Goal: Transaction & Acquisition: Subscribe to service/newsletter

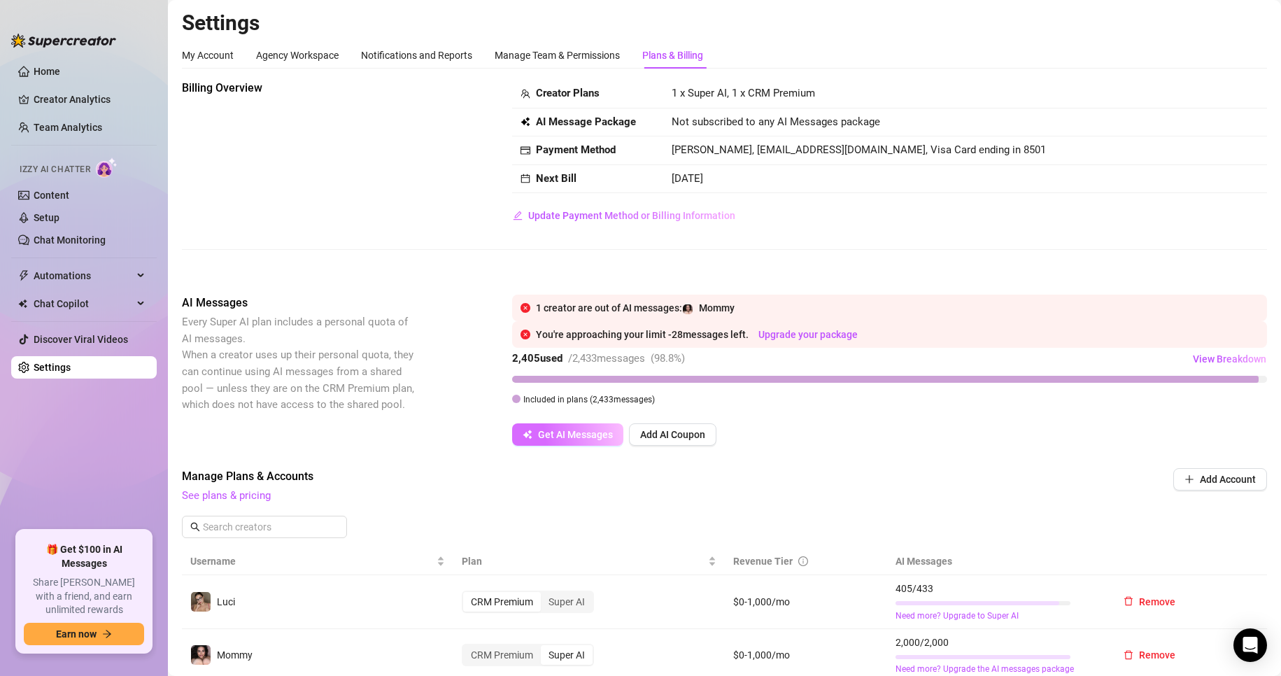
scroll to position [210, 0]
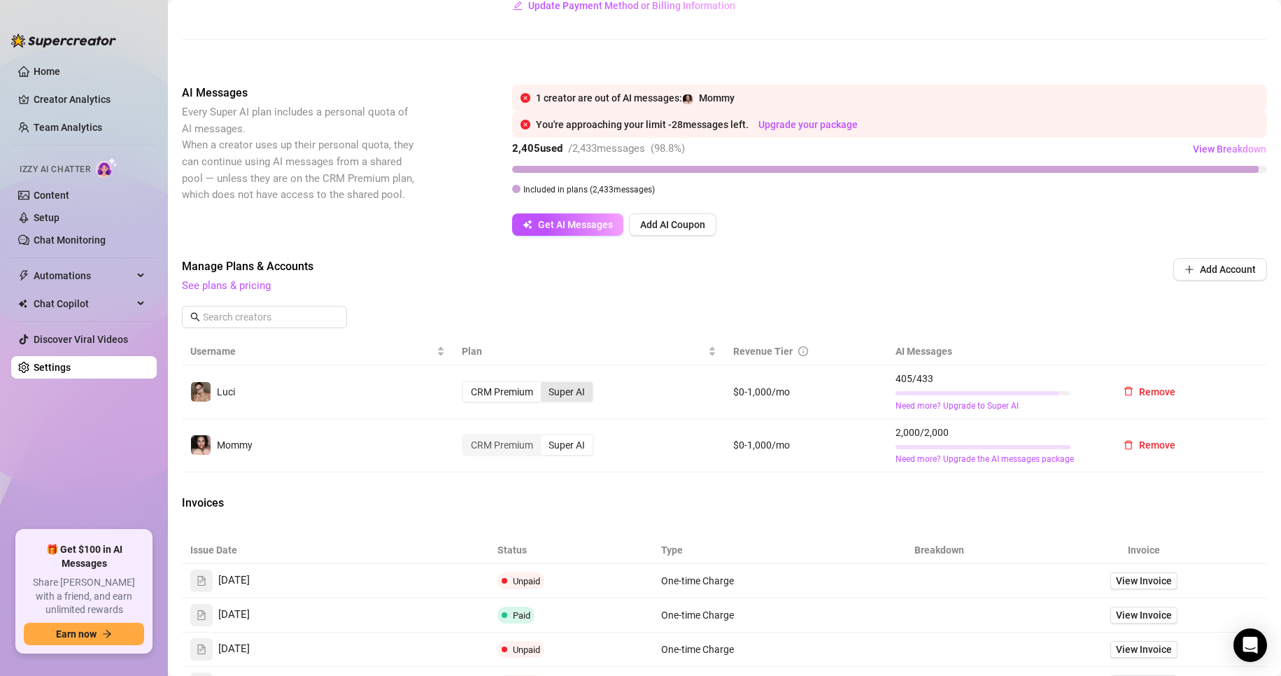
click at [565, 390] on div "Super AI" at bounding box center [567, 392] width 52 height 20
click at [544, 384] on input "Super AI" at bounding box center [544, 384] width 0 height 0
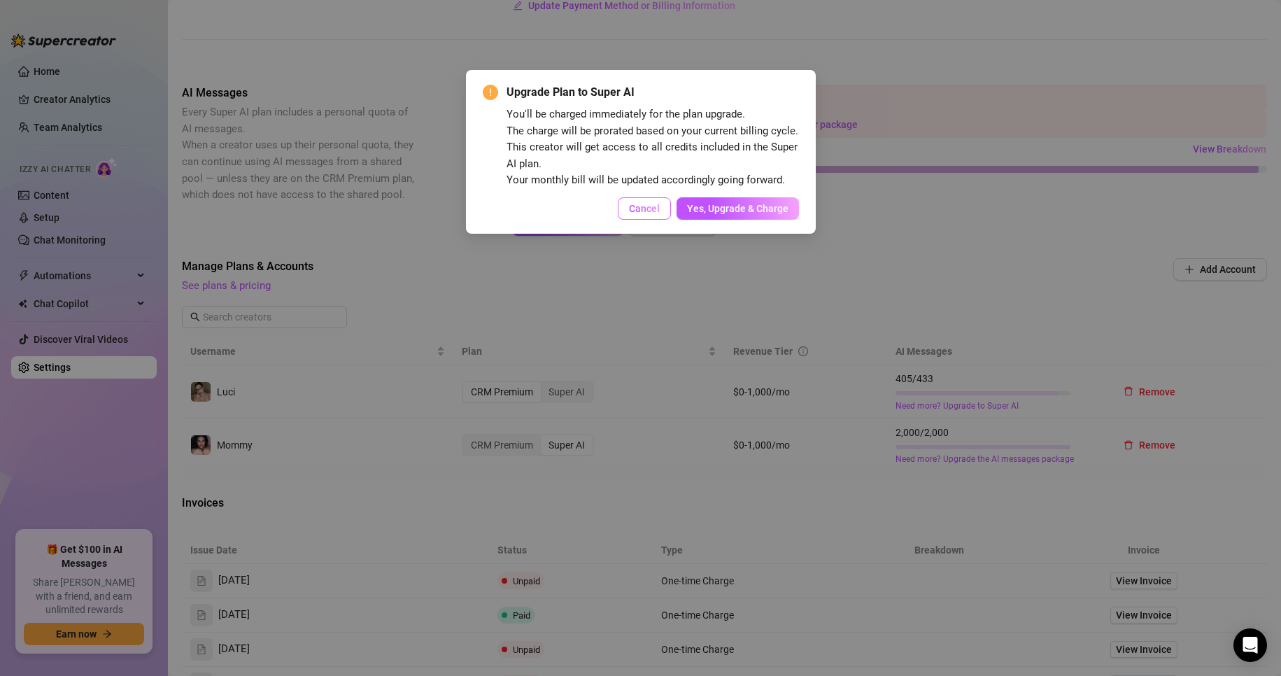
click at [656, 202] on button "Cancel" at bounding box center [644, 208] width 53 height 22
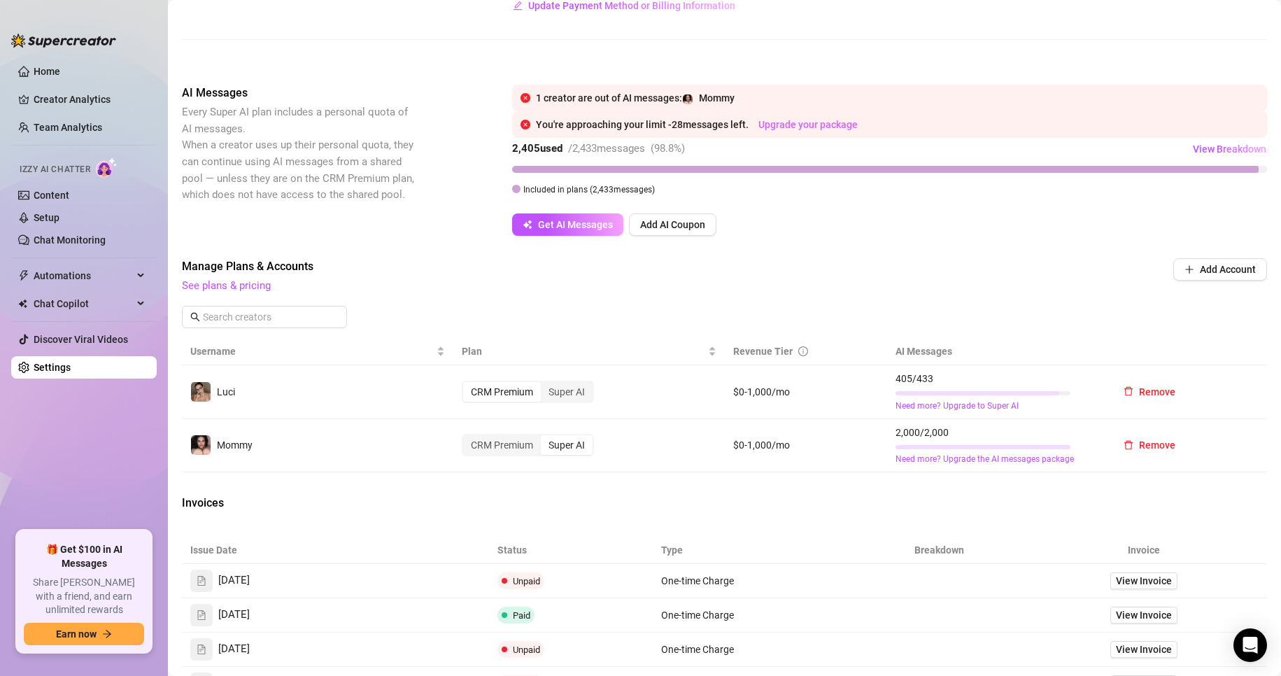
click at [801, 124] on link "Upgrade your package" at bounding box center [808, 124] width 99 height 11
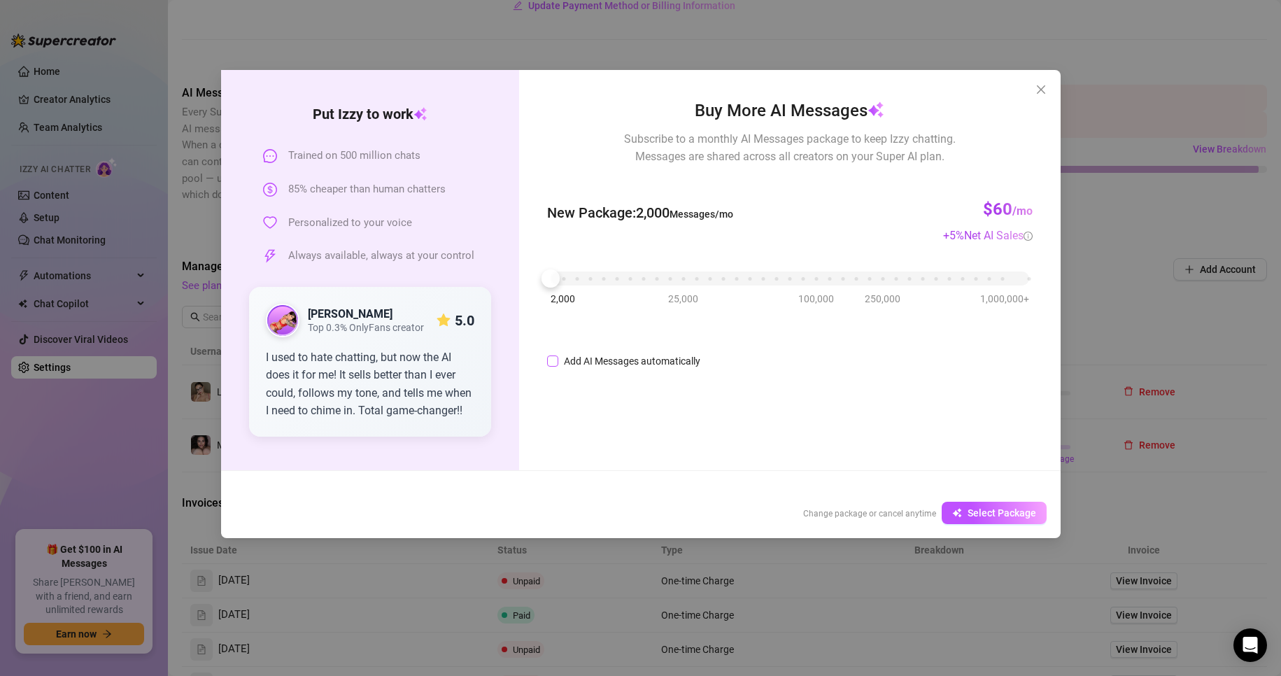
click at [559, 364] on span "Add AI Messages automatically" at bounding box center [632, 360] width 148 height 15
click at [558, 364] on input "Add AI Messages automatically" at bounding box center [552, 361] width 11 height 11
checkbox input "true"
click at [771, 356] on icon "up" at bounding box center [772, 357] width 5 height 5
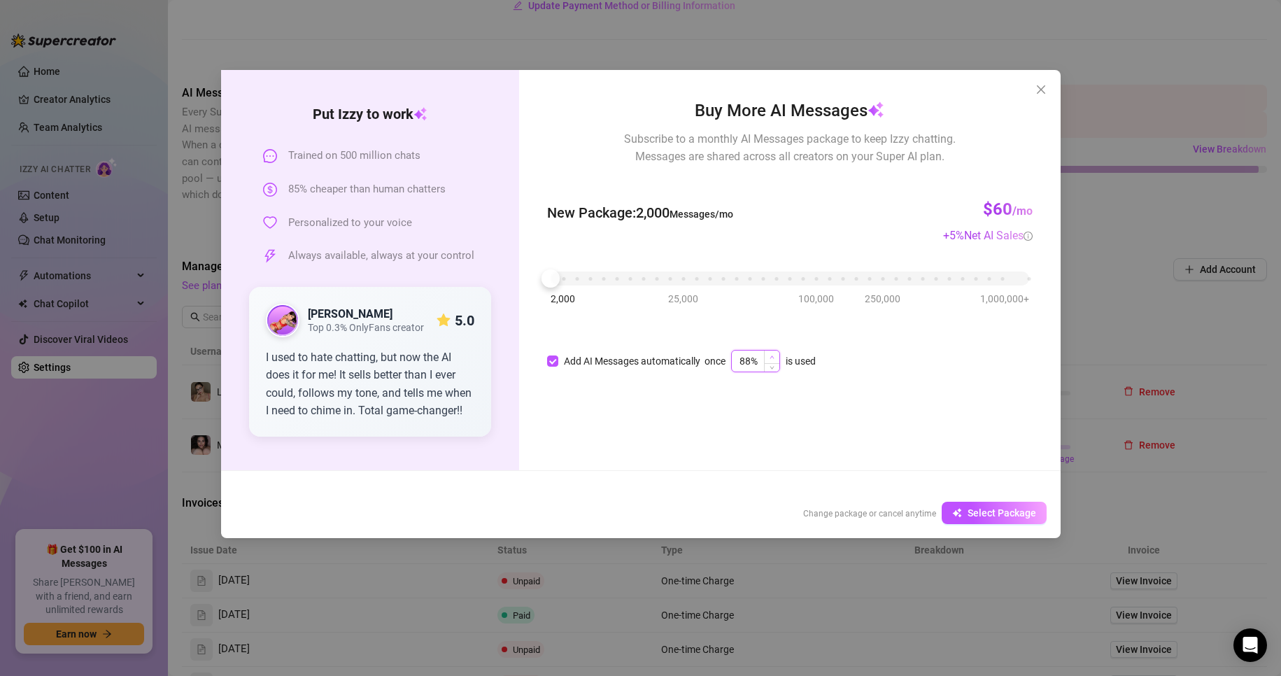
click at [771, 356] on icon "up" at bounding box center [772, 357] width 5 height 5
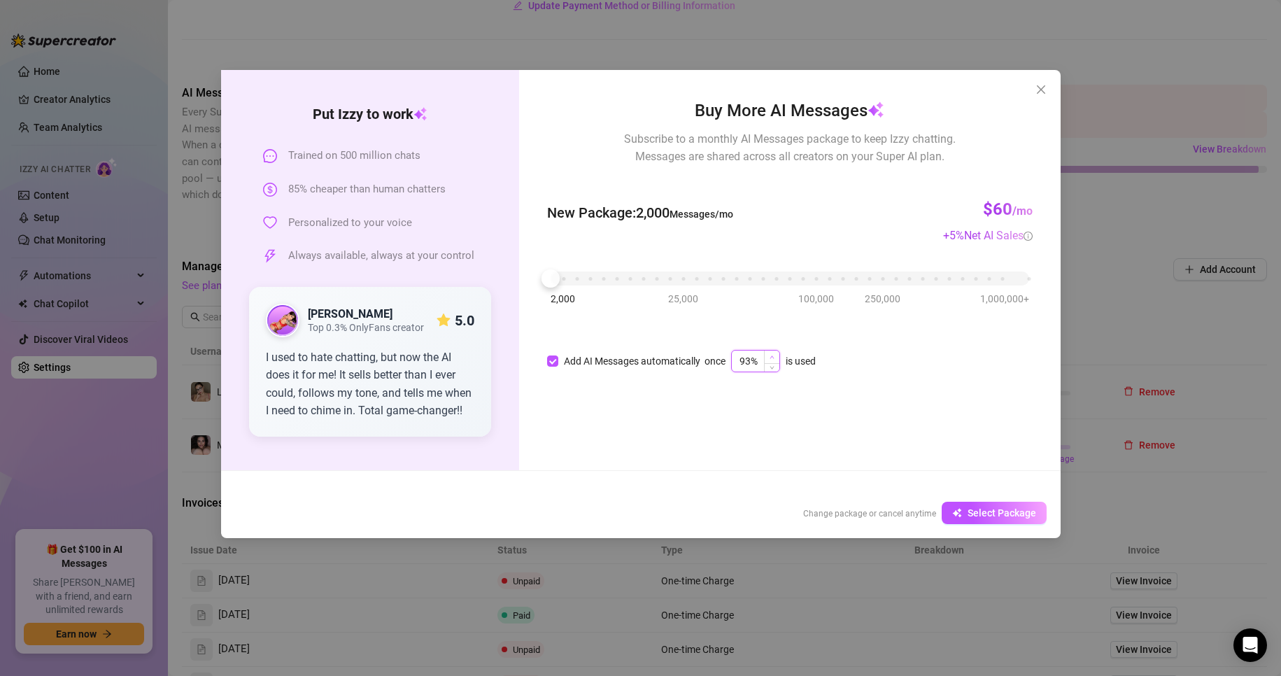
click at [771, 356] on icon "up" at bounding box center [772, 357] width 5 height 5
type input "97%"
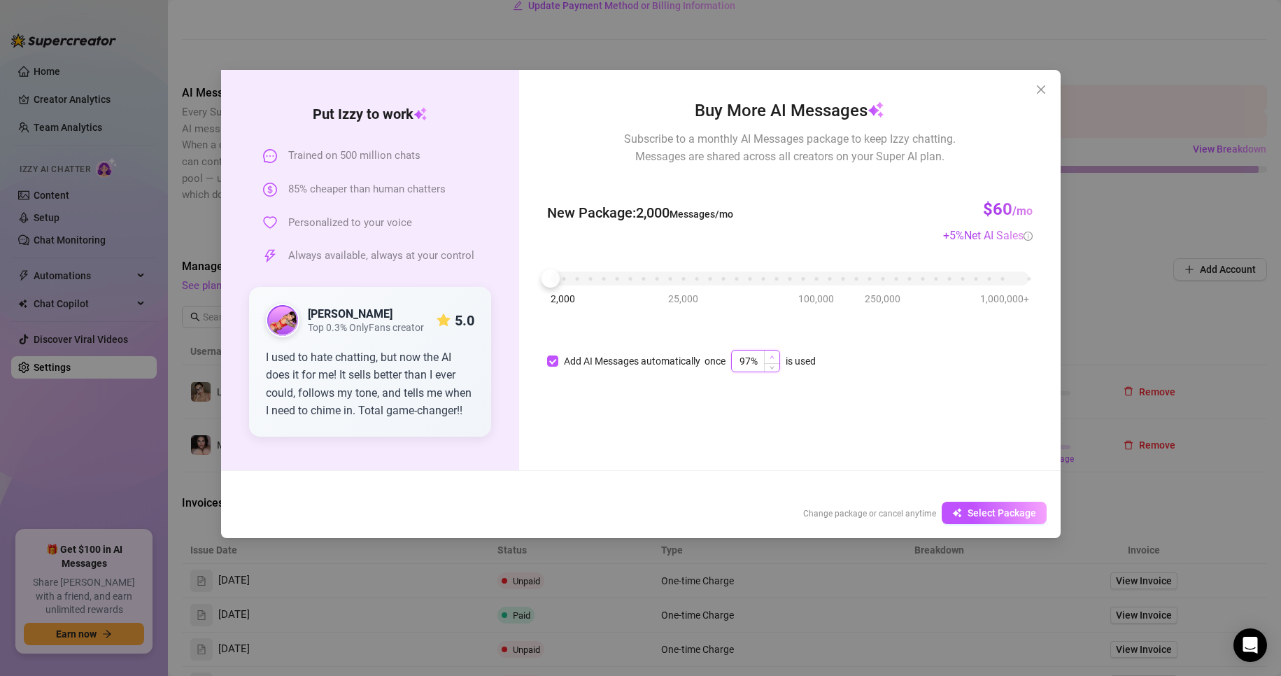
click at [771, 356] on icon "up" at bounding box center [772, 357] width 5 height 5
click at [967, 512] on button "Select Package" at bounding box center [994, 513] width 105 height 22
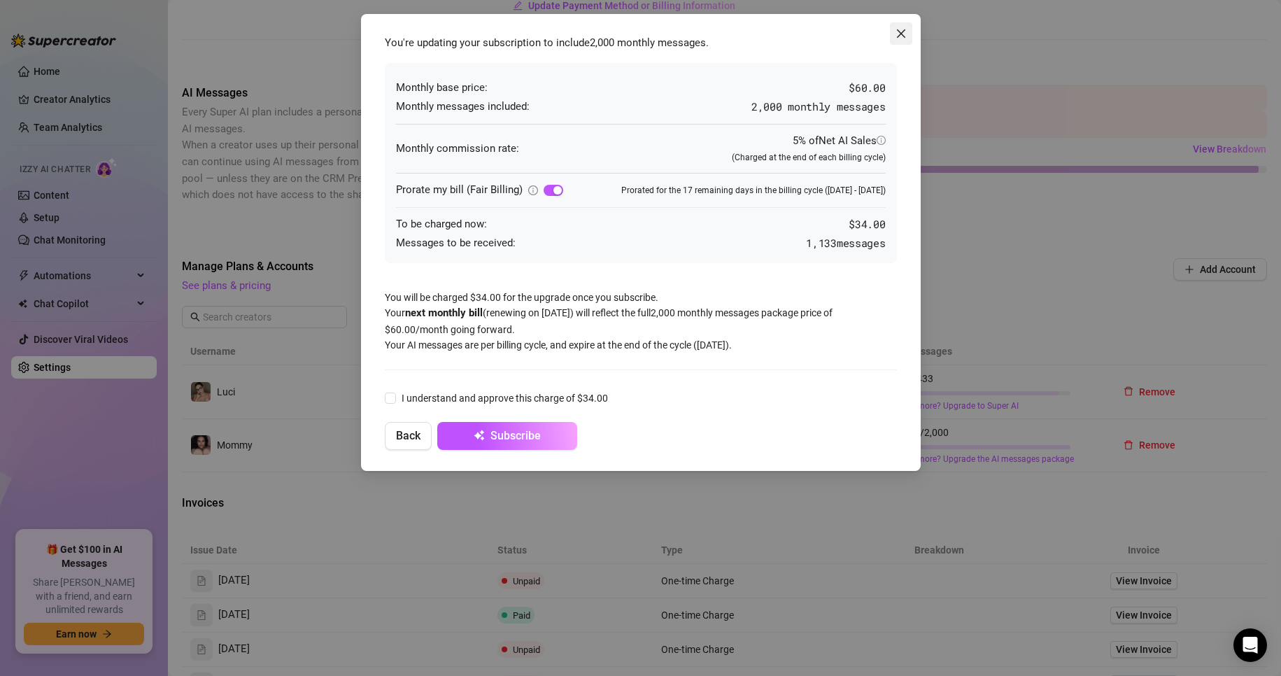
click at [898, 41] on button "Close" at bounding box center [901, 33] width 22 height 22
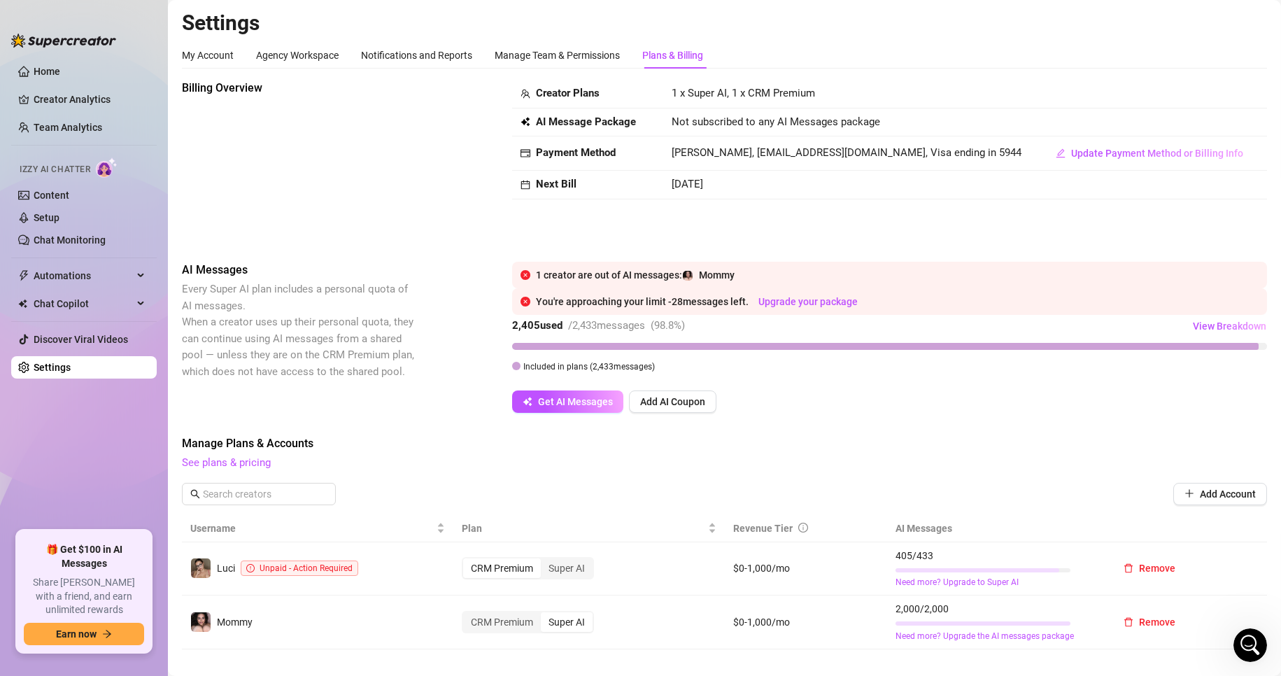
click at [610, 295] on div "You're approaching your limit - 28 messages left. Upgrade your package" at bounding box center [897, 301] width 723 height 15
click at [610, 300] on link "Upgrade your package" at bounding box center [808, 301] width 99 height 11
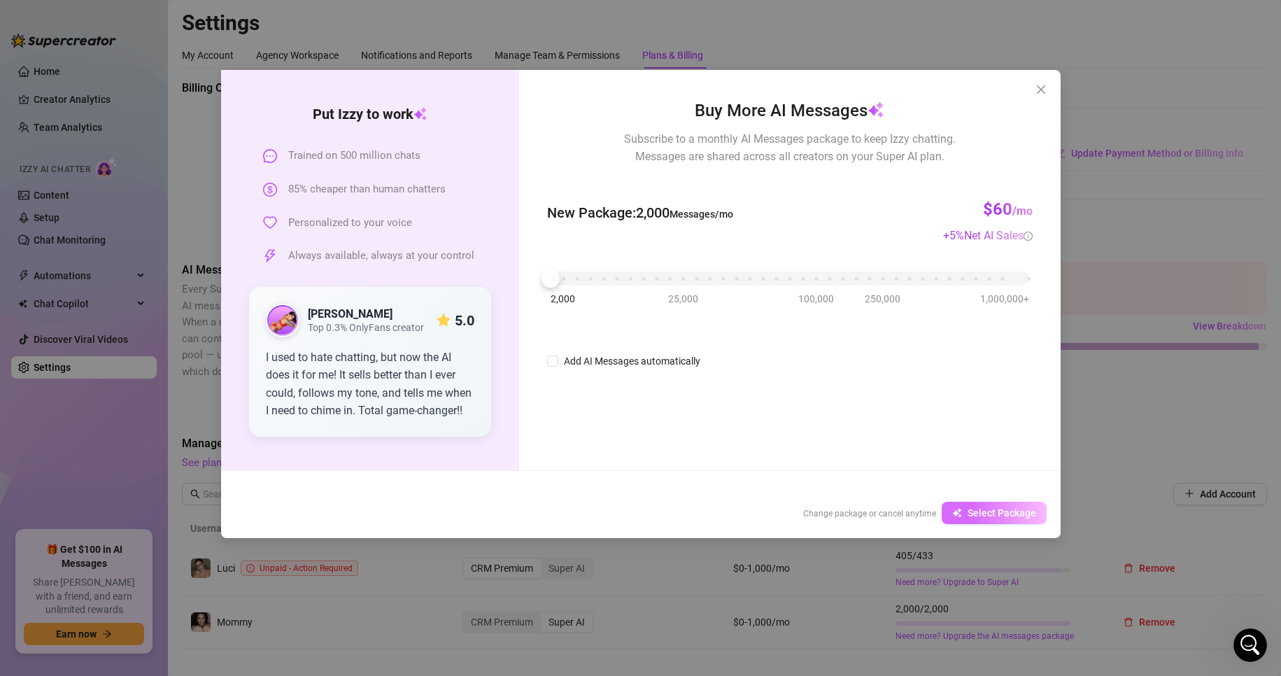
click at [610, 516] on span "Select Package" at bounding box center [1002, 512] width 69 height 11
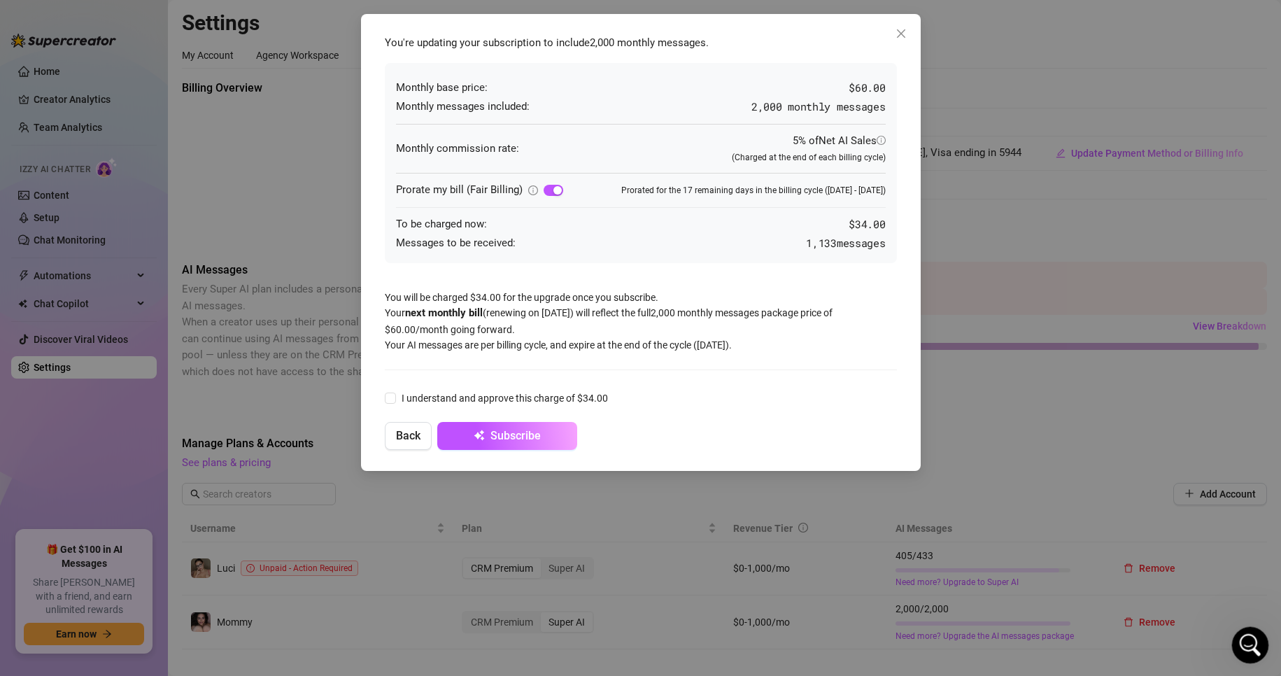
click at [610, 642] on div "Open Intercom Messenger" at bounding box center [1248, 643] width 46 height 46
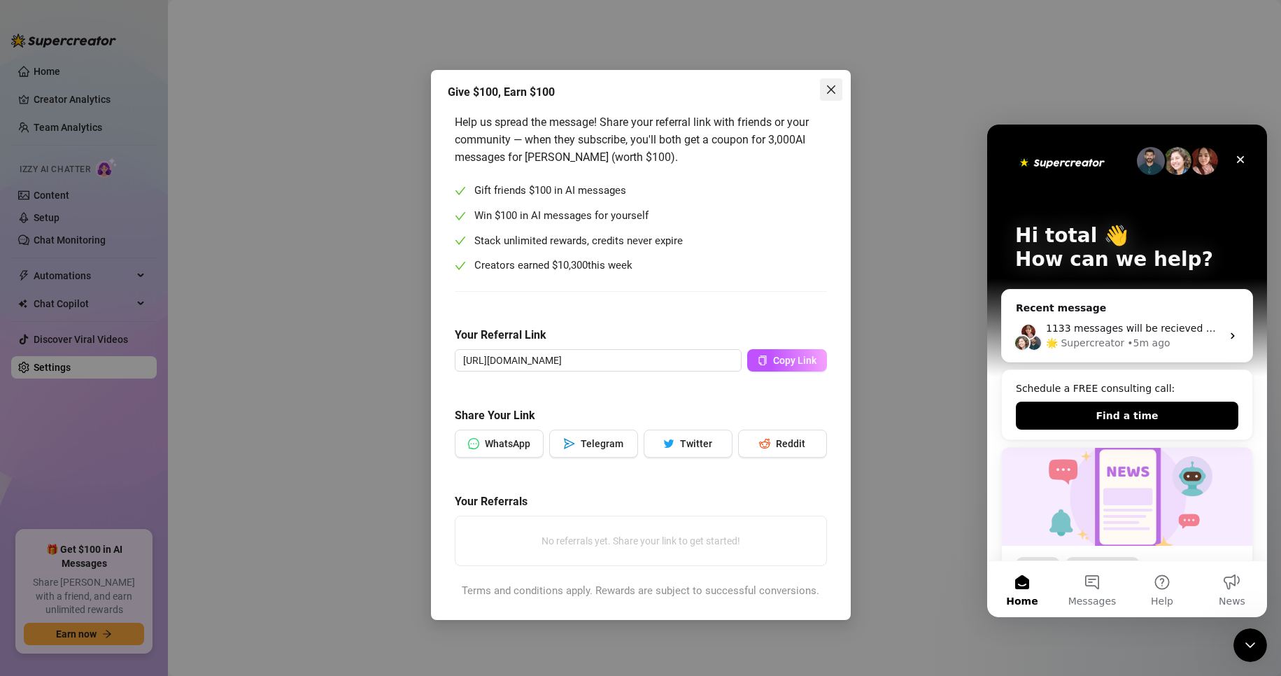
click at [610, 89] on icon "close" at bounding box center [831, 89] width 8 height 8
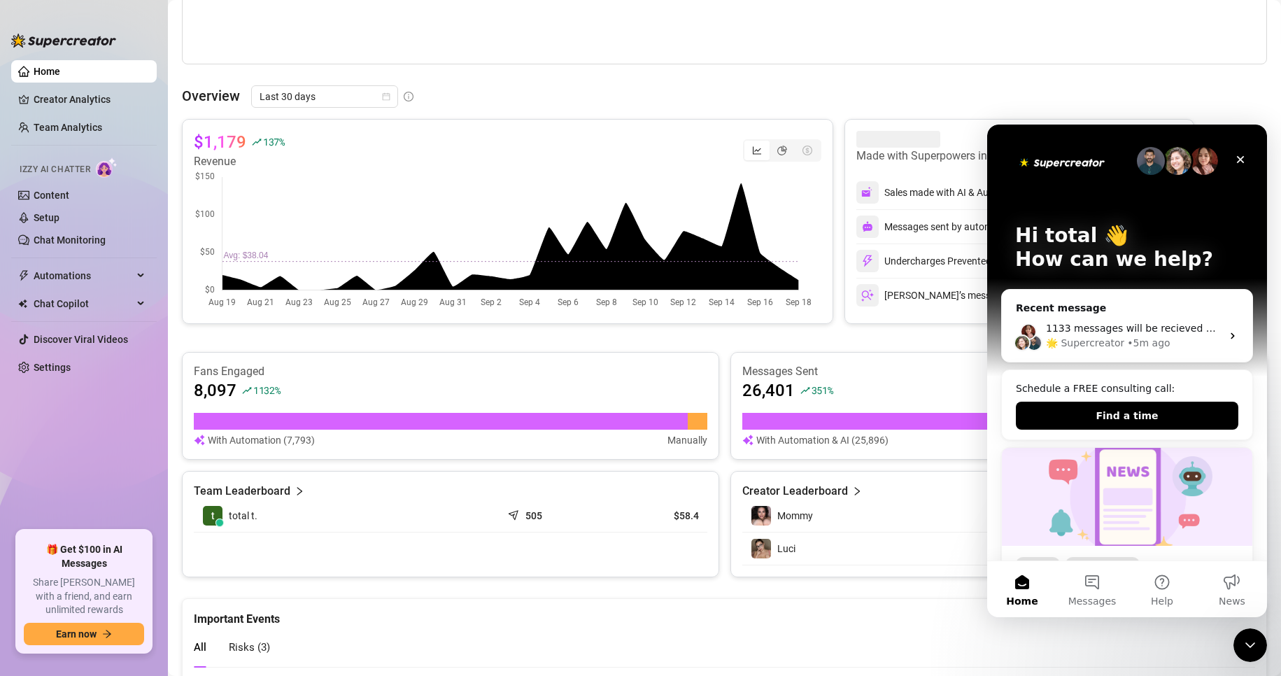
scroll to position [693, 0]
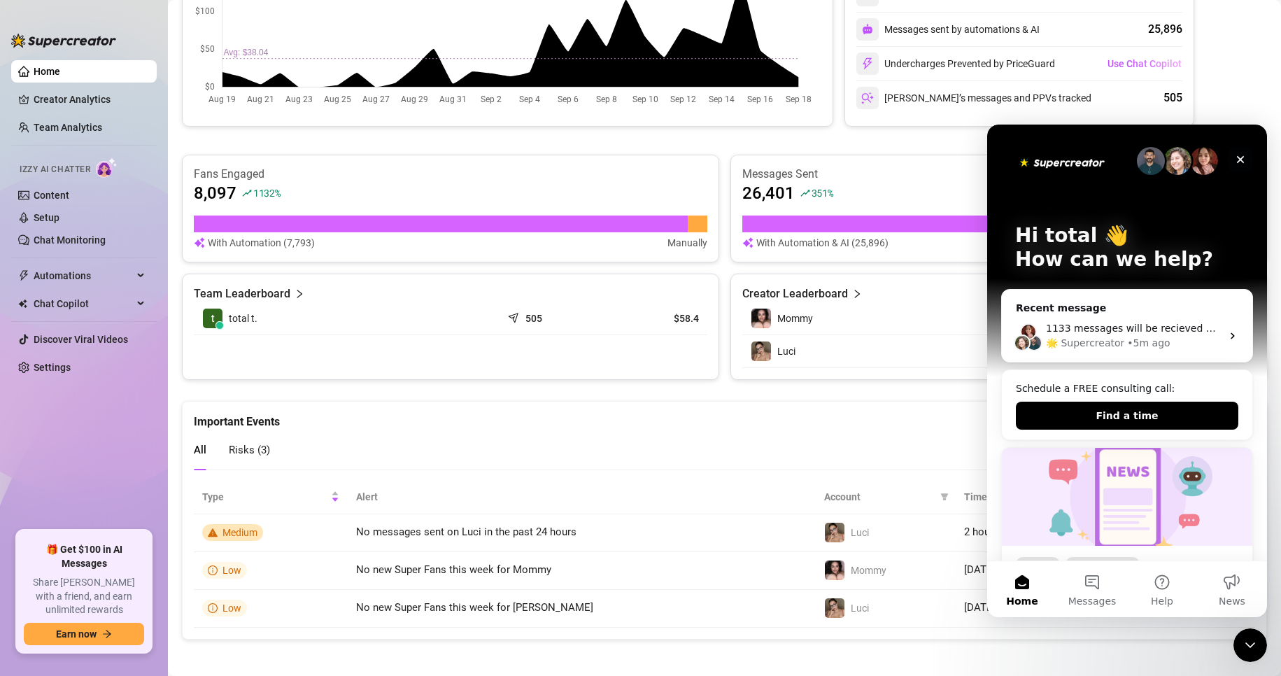
click at [610, 159] on icon "Close" at bounding box center [1240, 159] width 11 height 11
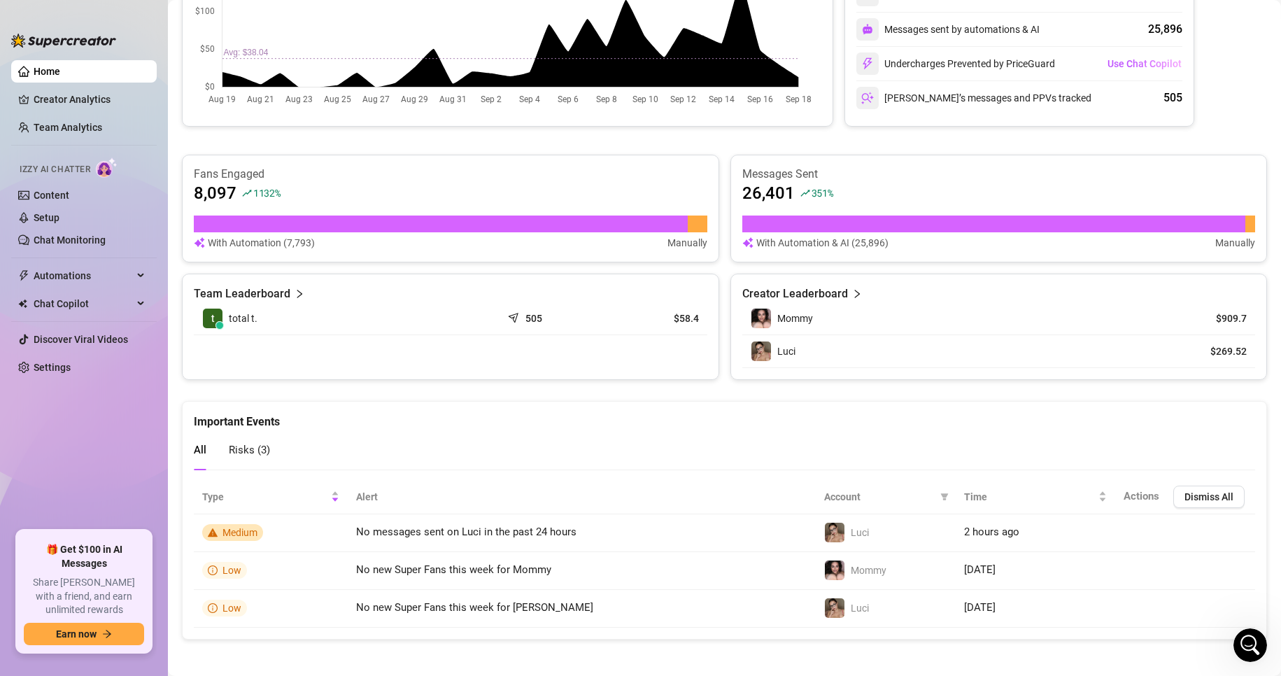
scroll to position [698, 0]
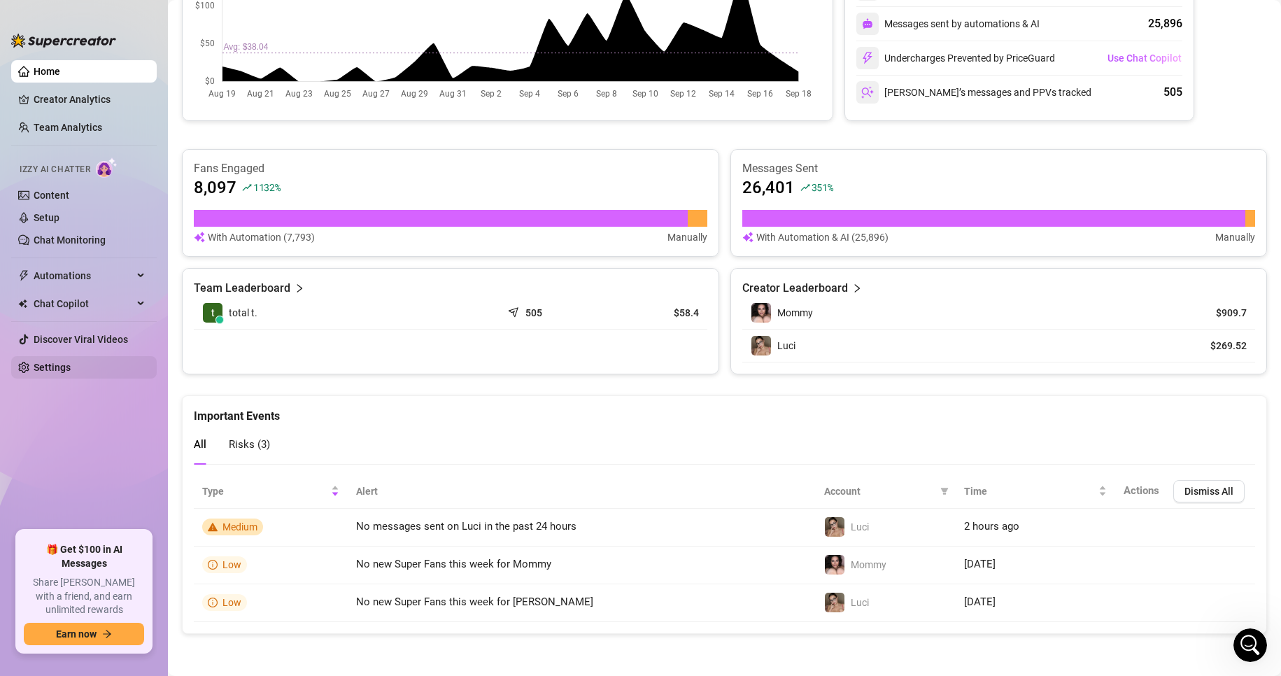
click at [60, 367] on link "Settings" at bounding box center [52, 367] width 37 height 11
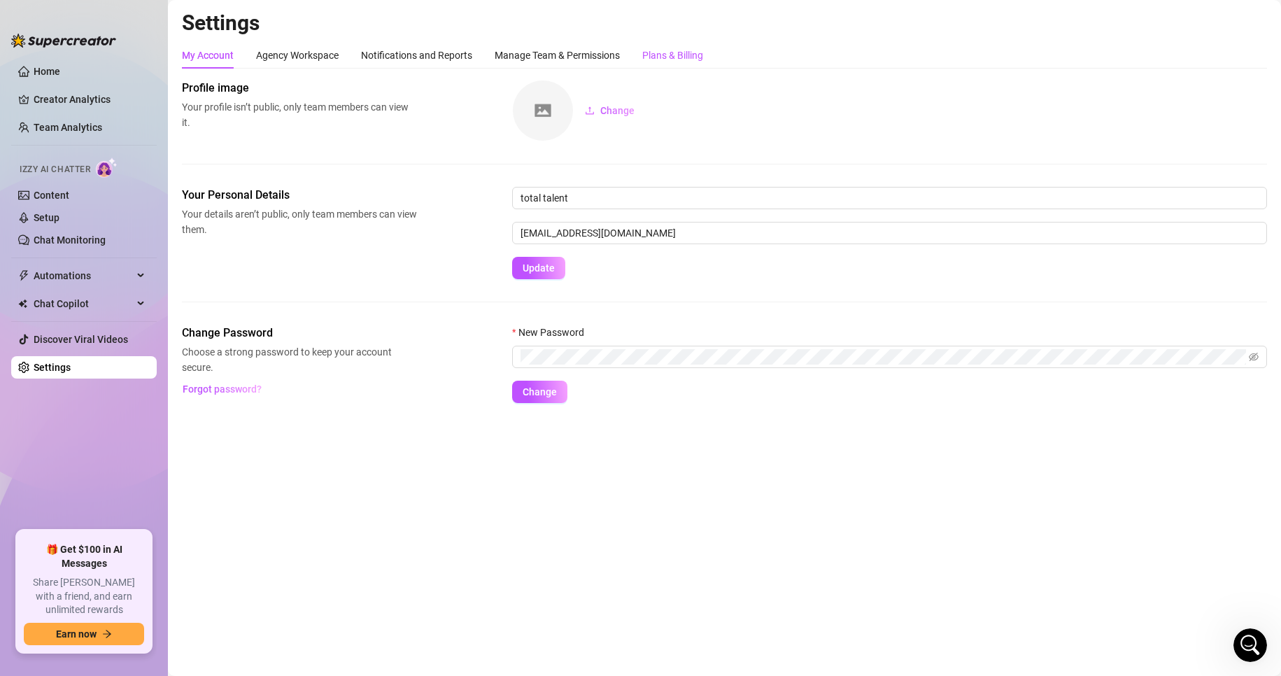
click at [610, 52] on div "Plans & Billing" at bounding box center [672, 55] width 61 height 15
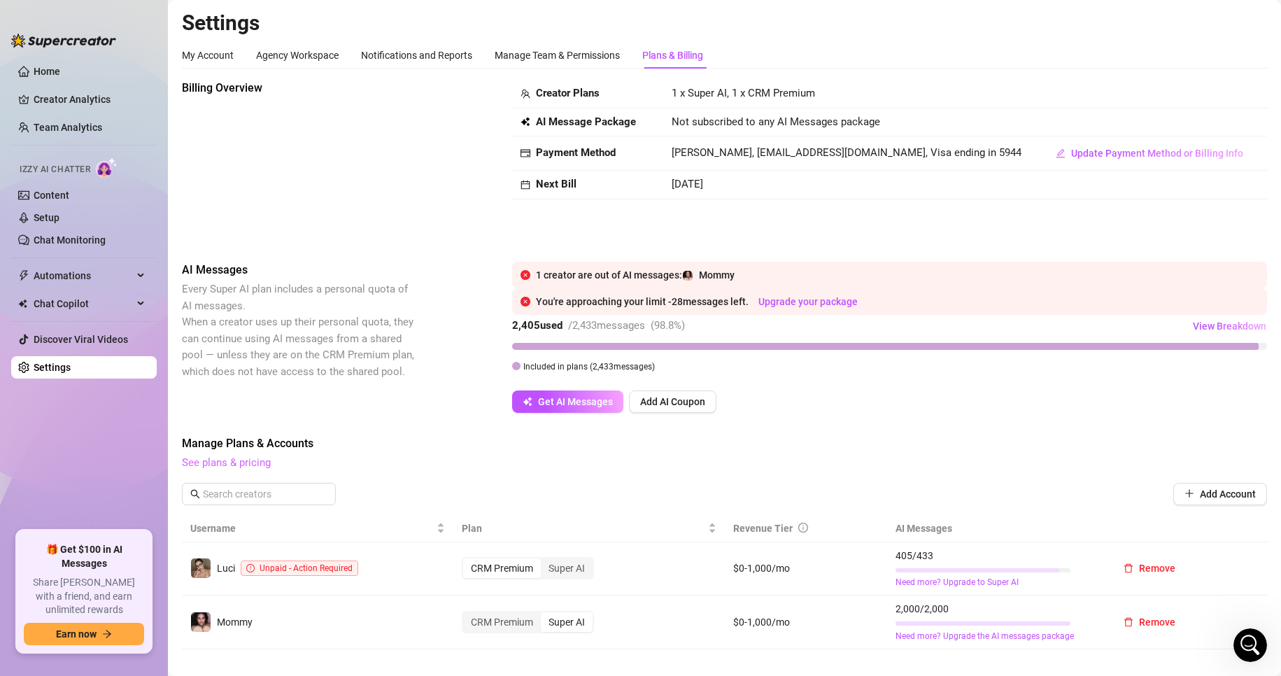
click at [241, 467] on link "See plans & pricing" at bounding box center [226, 462] width 89 height 13
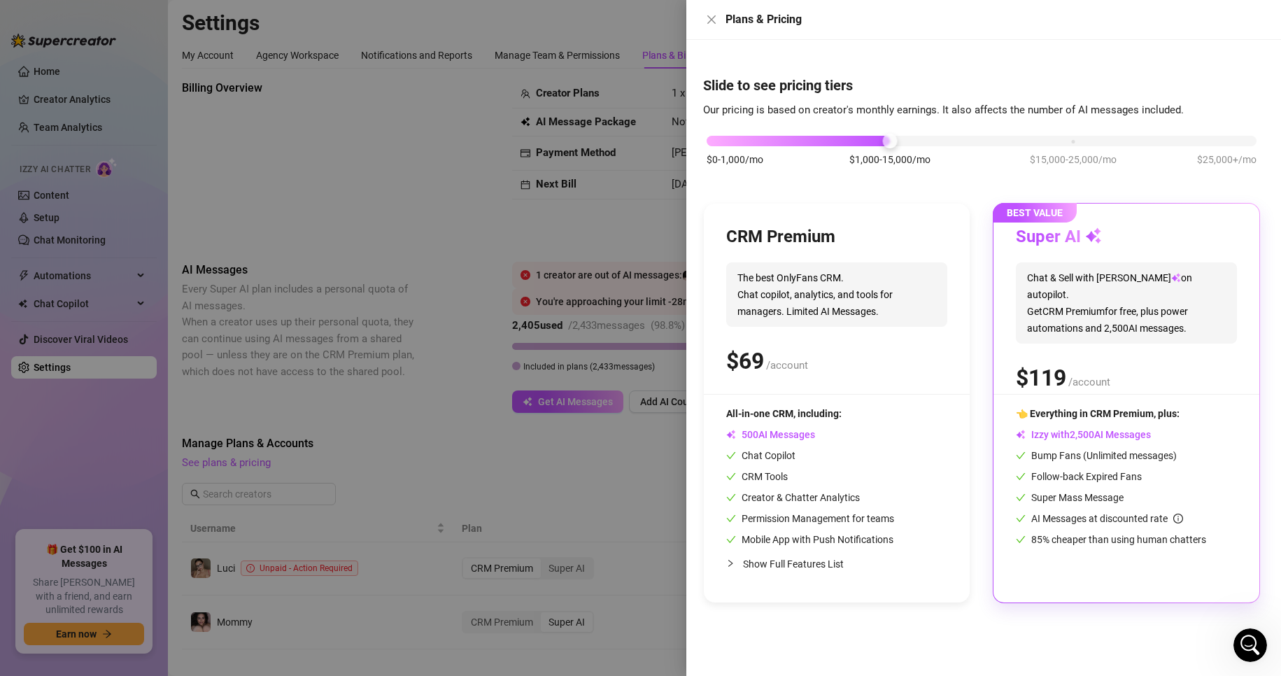
click at [610, 143] on div at bounding box center [982, 141] width 550 height 10
click at [610, 147] on div "$0-1,000/mo $1,000-15,000/mo $15,000-25,000/mo $25,000+/mo" at bounding box center [981, 157] width 557 height 79
click at [610, 141] on div "$0-1,000/mo $1,000-15,000/mo $15,000-25,000/mo $25,000+/mo" at bounding box center [982, 137] width 550 height 8
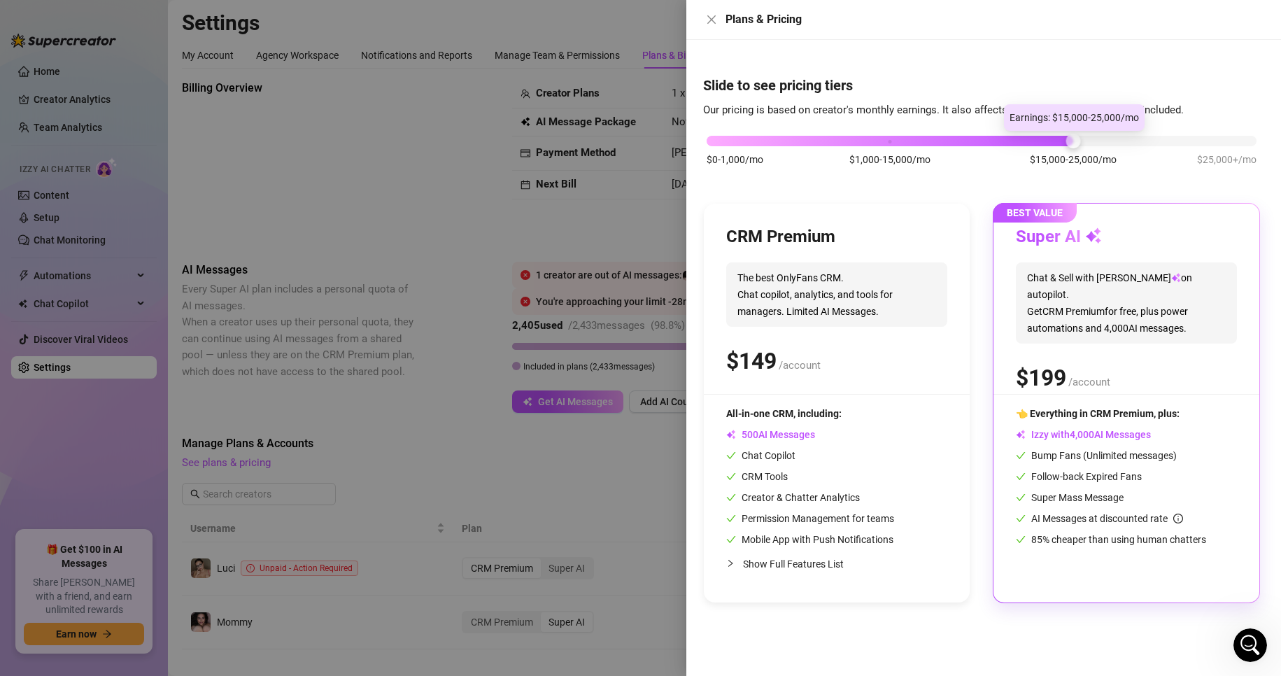
click at [610, 139] on div at bounding box center [982, 141] width 550 height 10
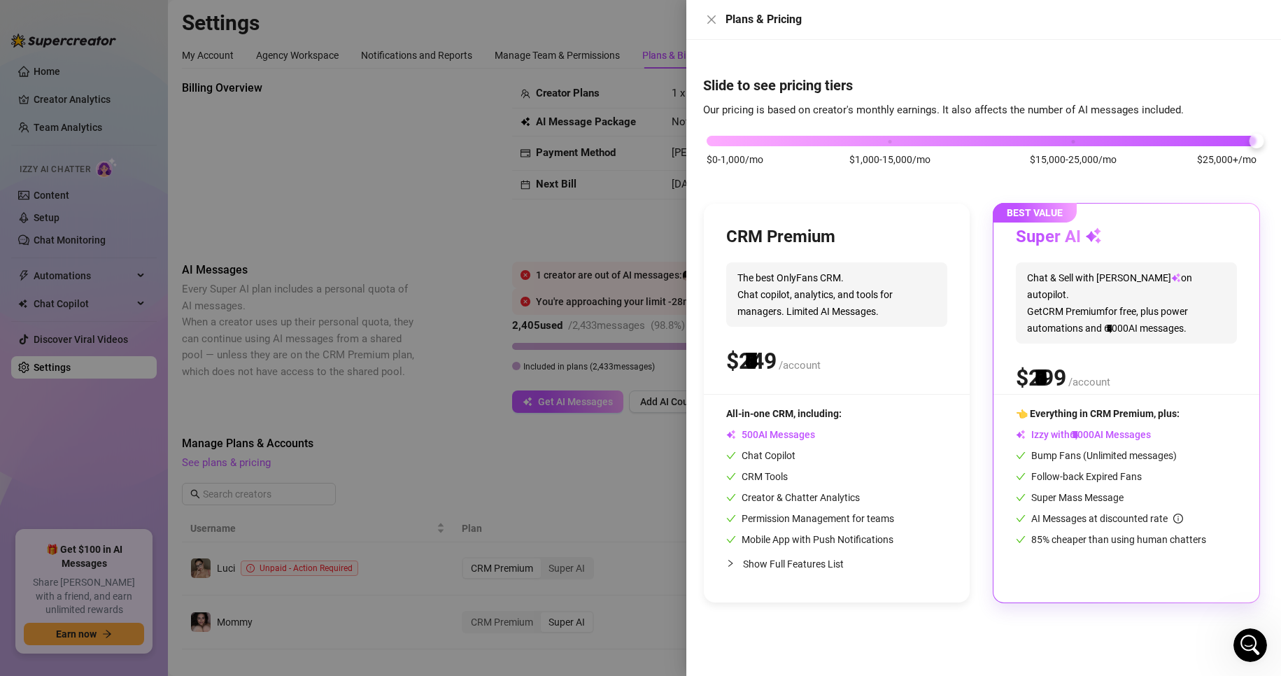
click at [610, 141] on div "$0-1,000/mo $1,000-15,000/mo $15,000-25,000/mo $25,000+/mo" at bounding box center [982, 137] width 550 height 8
click at [610, 27] on button "Close" at bounding box center [711, 19] width 17 height 17
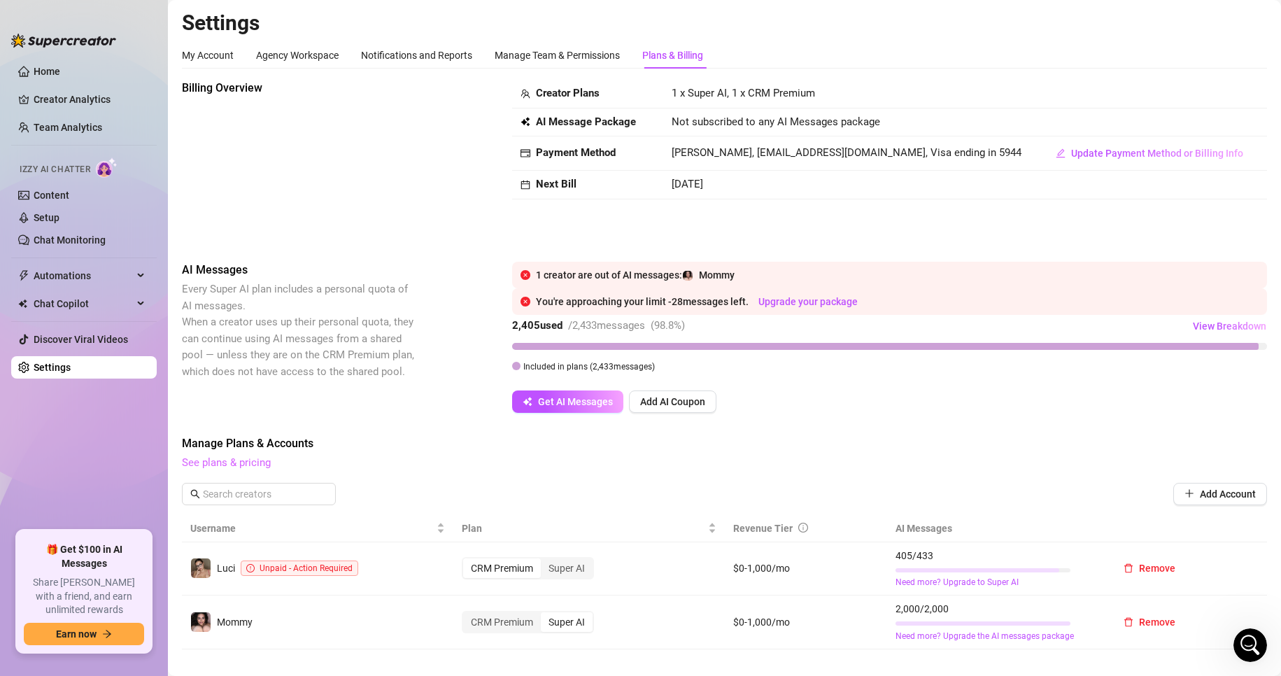
click at [235, 465] on link "See plans & pricing" at bounding box center [226, 462] width 89 height 13
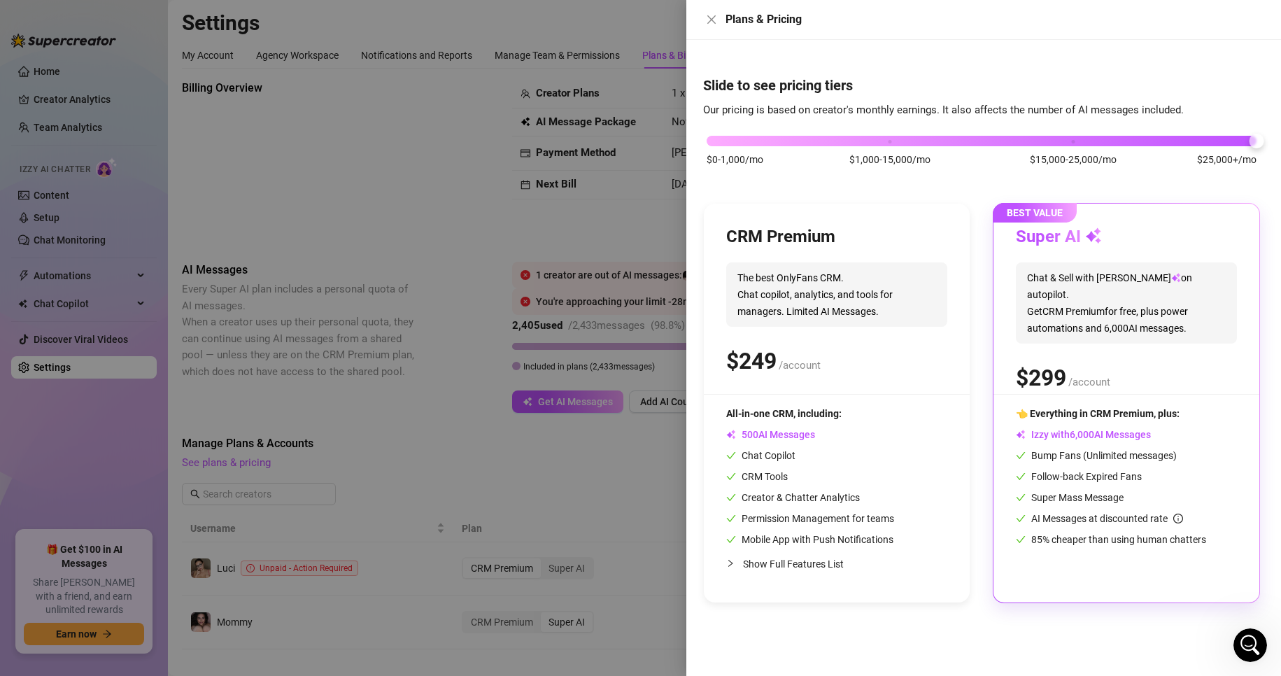
click at [610, 141] on div "$0-1,000/mo $1,000-15,000/mo $15,000-25,000/mo $25,000+/mo" at bounding box center [982, 137] width 550 height 8
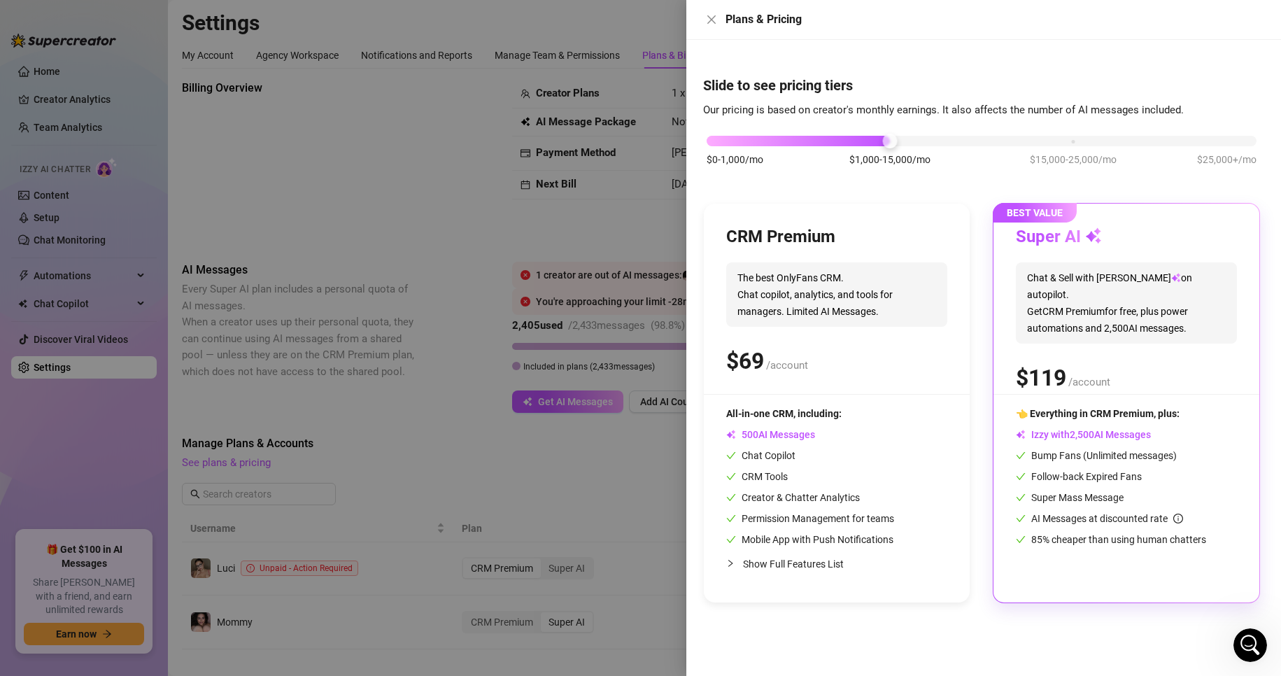
click at [610, 141] on div "$0-1,000/mo $1,000-15,000/mo $15,000-25,000/mo $25,000+/mo" at bounding box center [982, 137] width 550 height 8
click at [610, 22] on icon "close" at bounding box center [711, 19] width 11 height 11
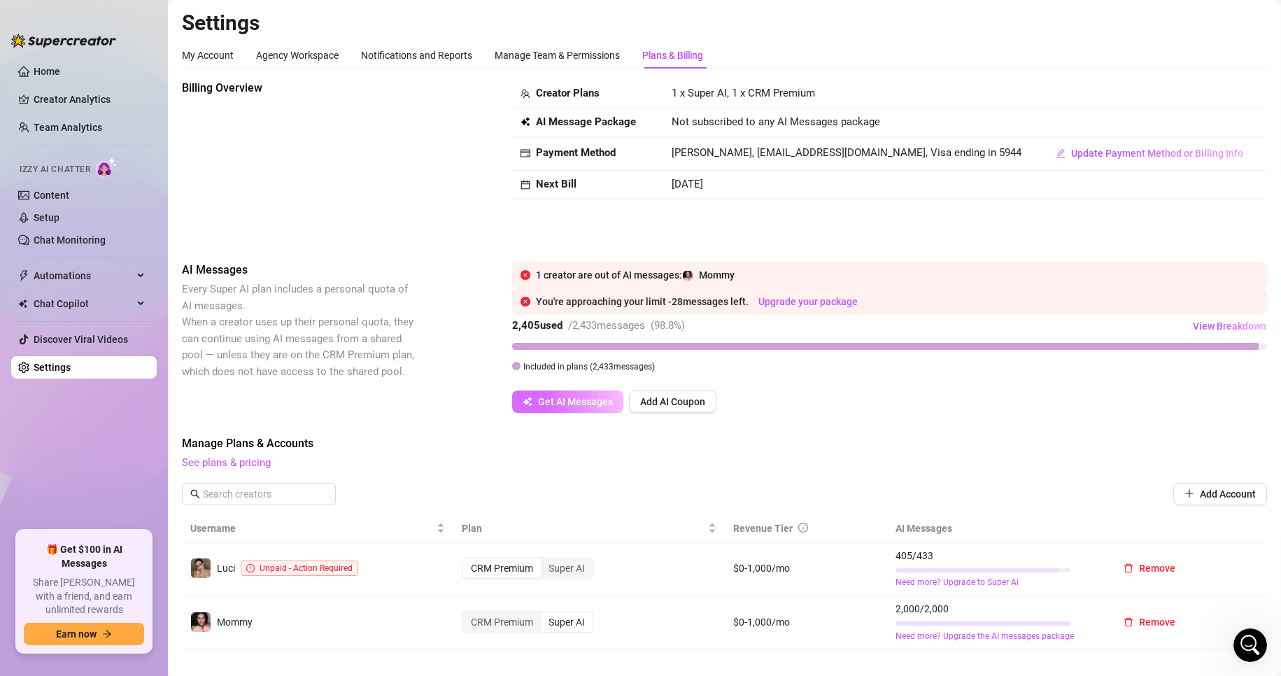
click at [562, 401] on span "Get AI Messages" at bounding box center [575, 401] width 75 height 11
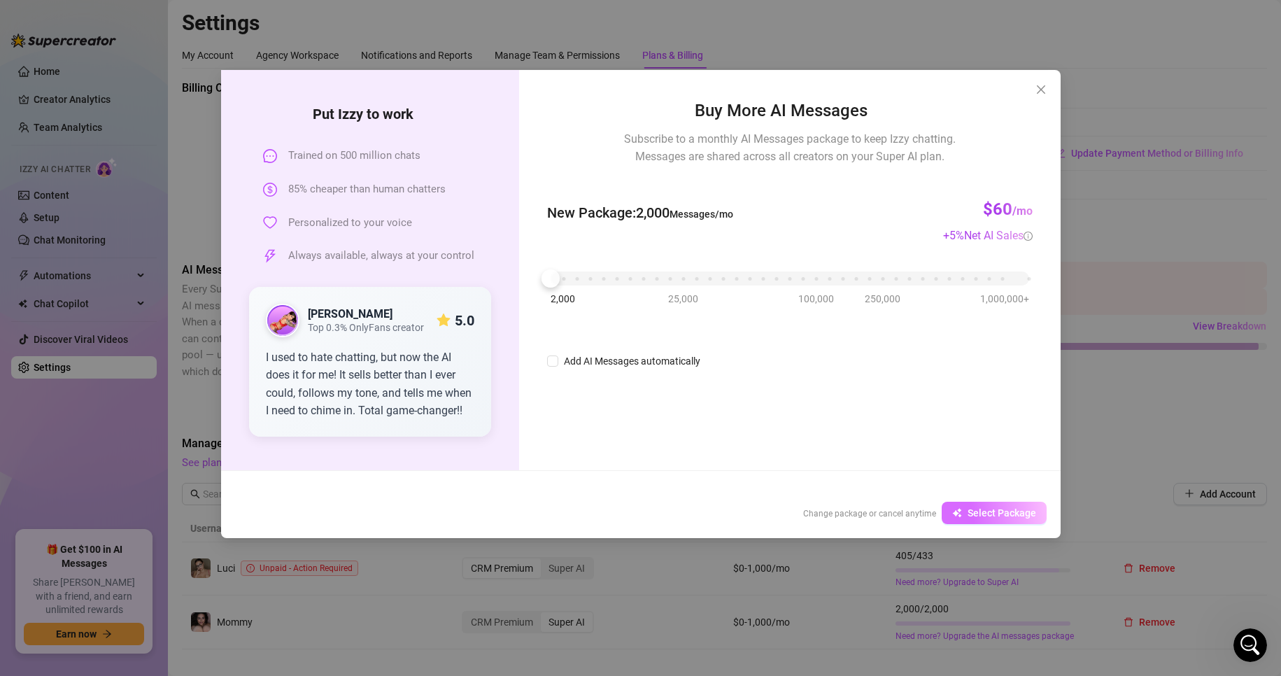
click at [610, 511] on span "Select Package" at bounding box center [1002, 512] width 69 height 11
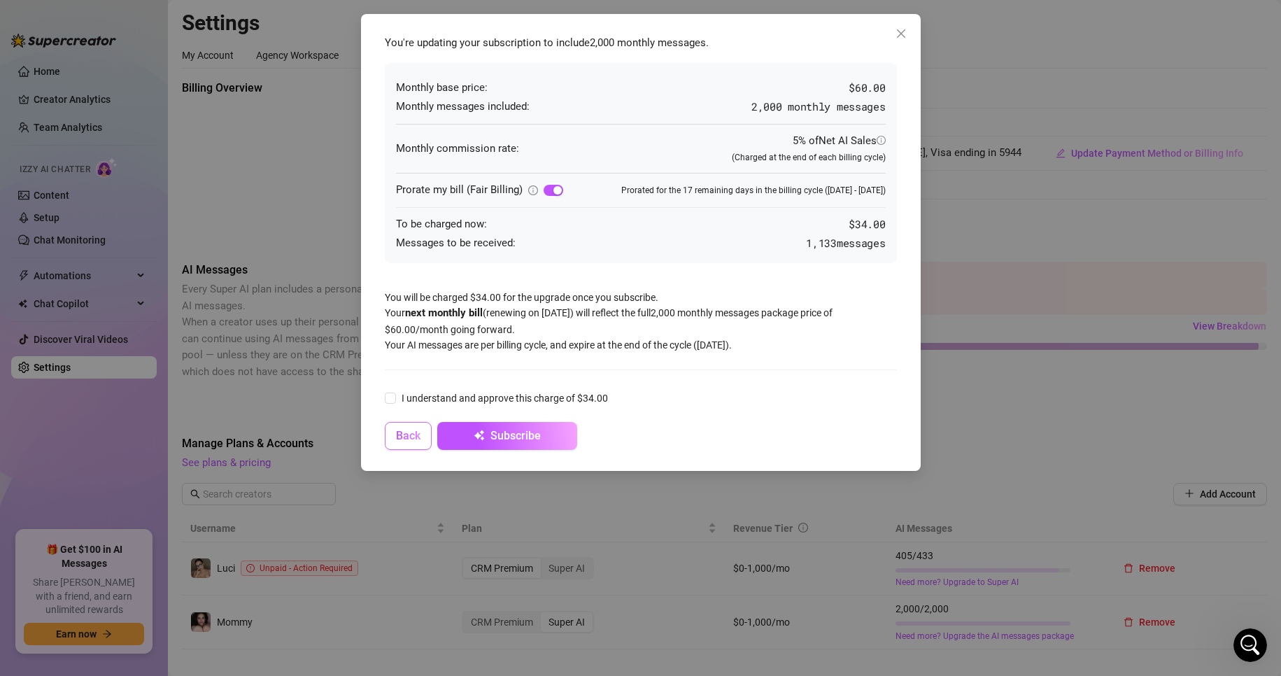
click at [405, 439] on span "Back" at bounding box center [408, 435] width 24 height 13
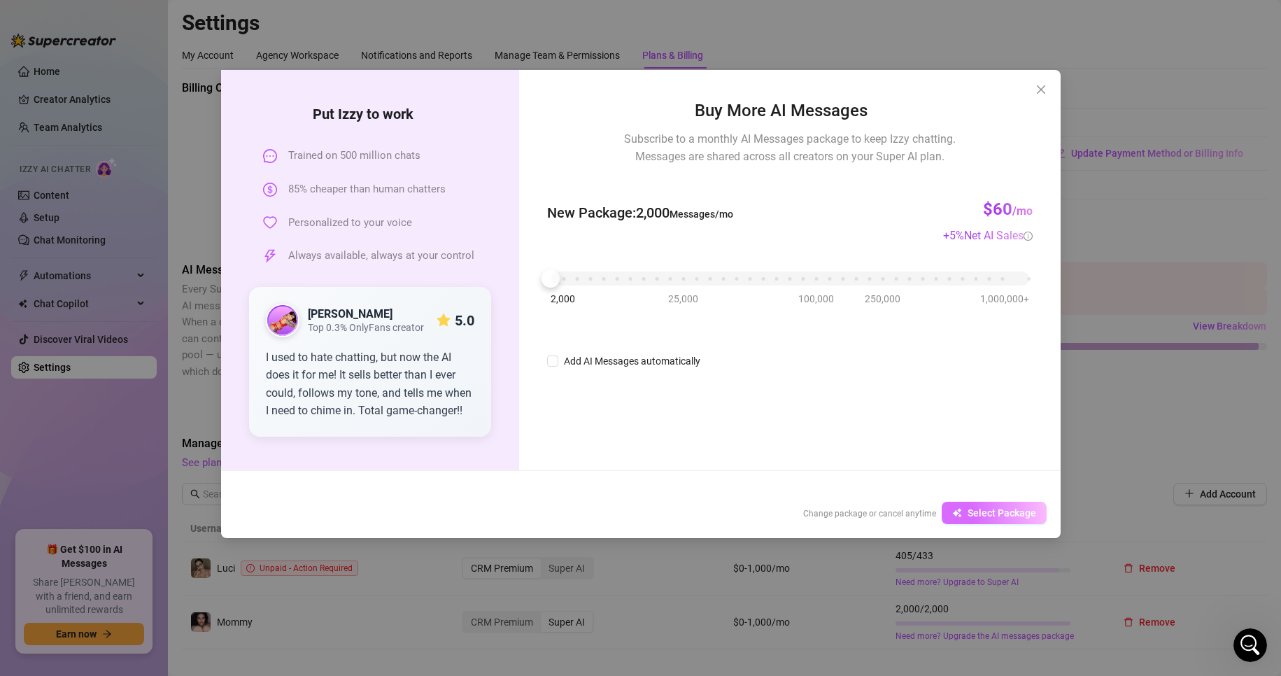
click at [610, 507] on span "Select Package" at bounding box center [1002, 512] width 69 height 11
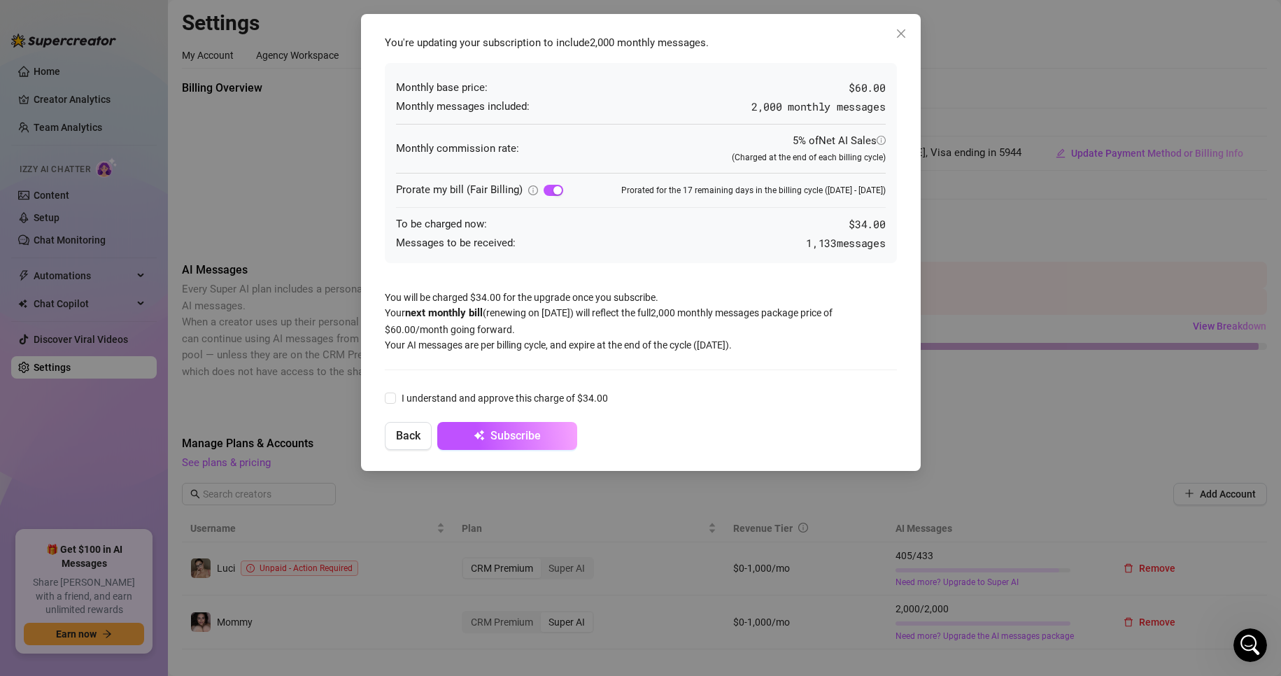
click at [610, 266] on div "You're updating your subscription to include 2,000 monthly messages . Monthly b…" at bounding box center [640, 338] width 1281 height 676
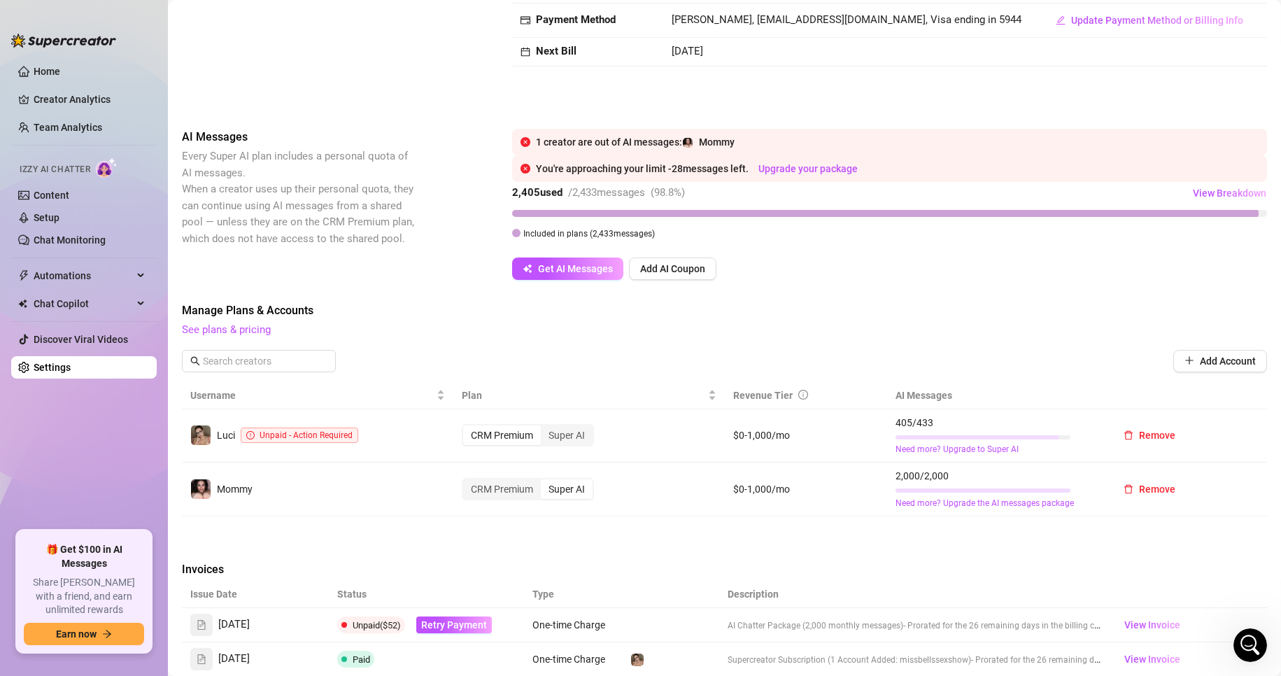
scroll to position [350, 0]
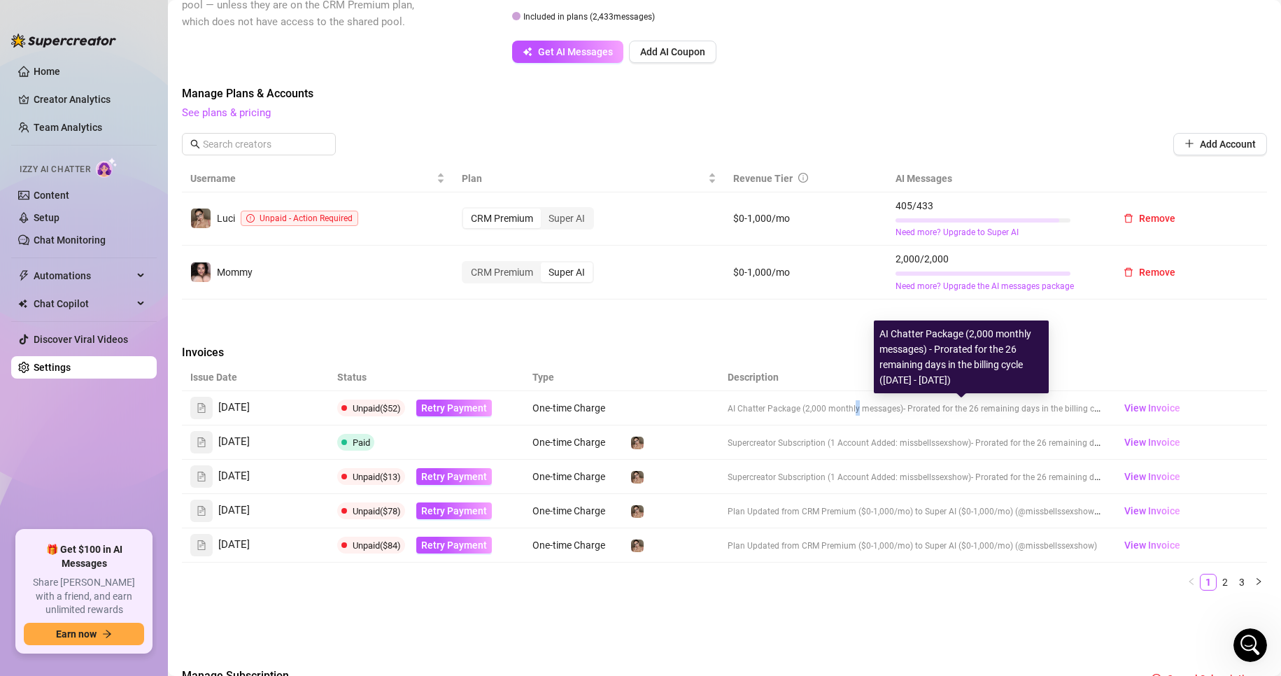
click at [610, 408] on span "AI Chatter Package (2,000 monthly messages)" at bounding box center [816, 409] width 176 height 10
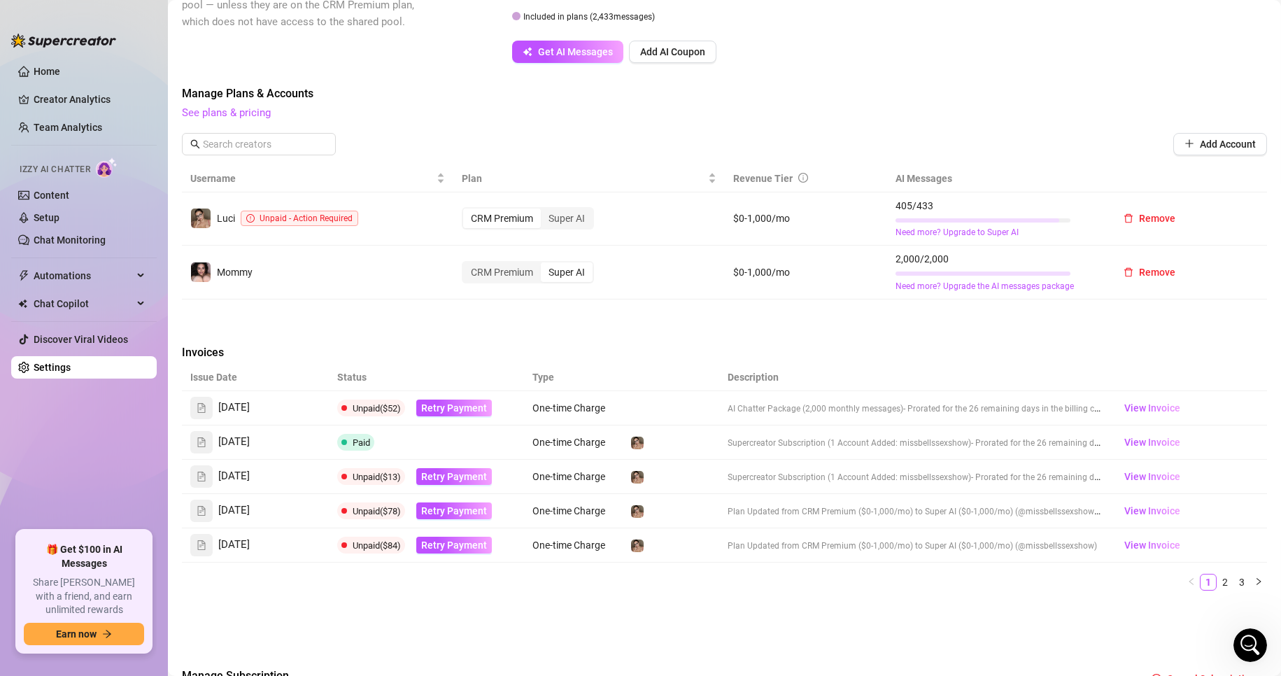
click at [610, 421] on td "AI Chatter Package (2,000 monthly messages) - Prorated for the 26 remaining day…" at bounding box center [914, 408] width 391 height 34
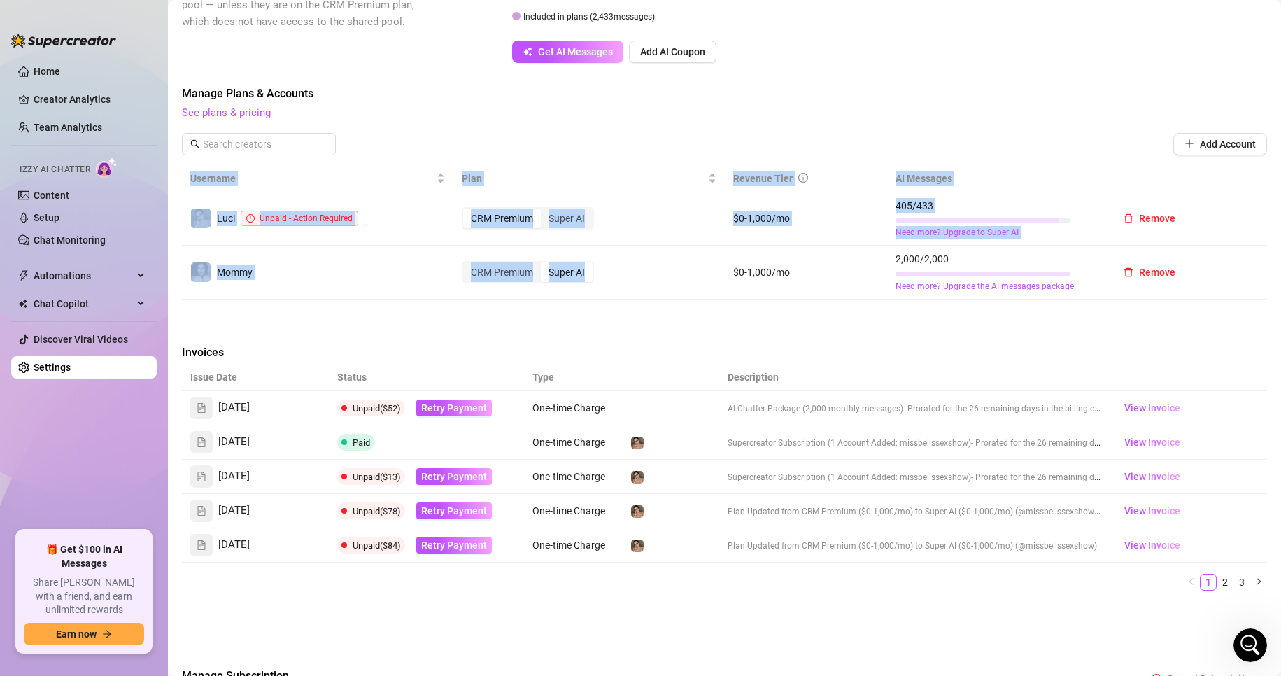
drag, startPoint x: 713, startPoint y: 400, endPoint x: 539, endPoint y: 330, distance: 187.5
click at [539, 317] on div "Billing Overview Creator Plans 1 x Super AI, 1 x CRM Premium AI Message Package…" at bounding box center [724, 224] width 1085 height 988
